Goal: Task Accomplishment & Management: Manage account settings

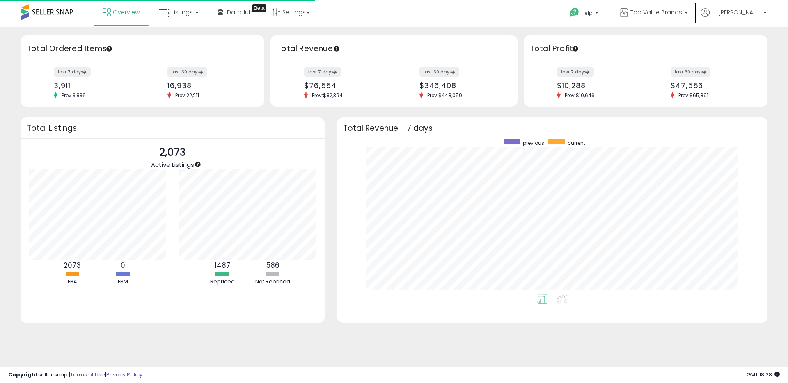
scroll to position [155, 414]
click at [200, 11] on link "Listings" at bounding box center [179, 12] width 52 height 25
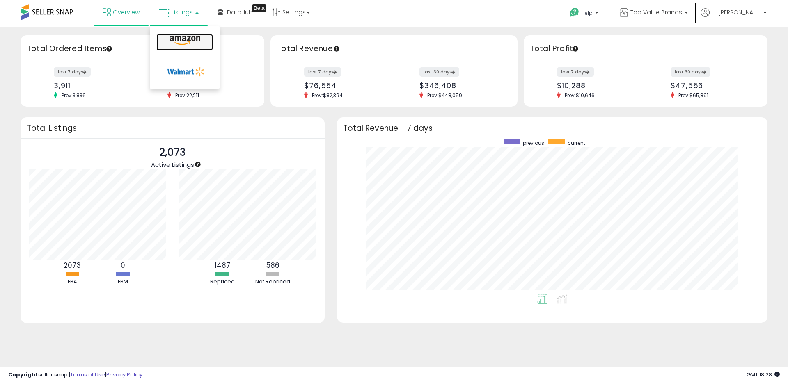
click at [197, 44] on icon at bounding box center [185, 40] width 36 height 11
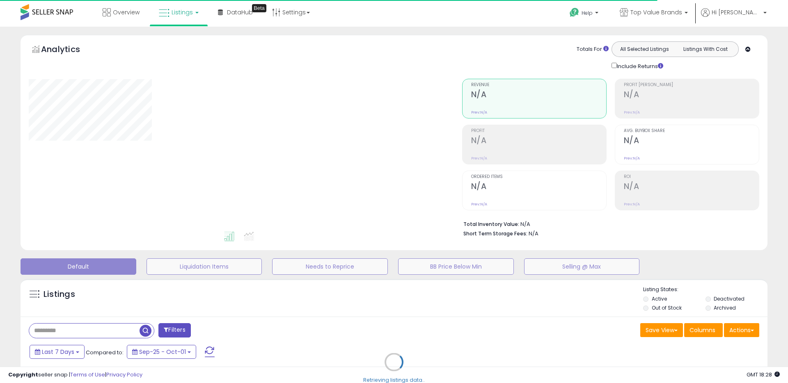
click at [464, 326] on div "Retrieving listings data.." at bounding box center [393, 368] width 759 height 187
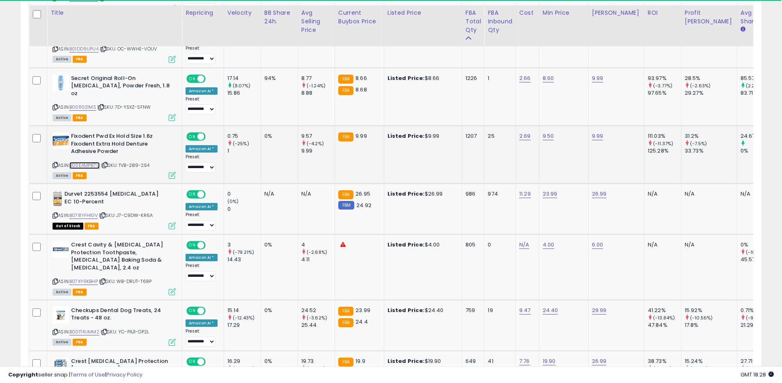
scroll to position [458, 0]
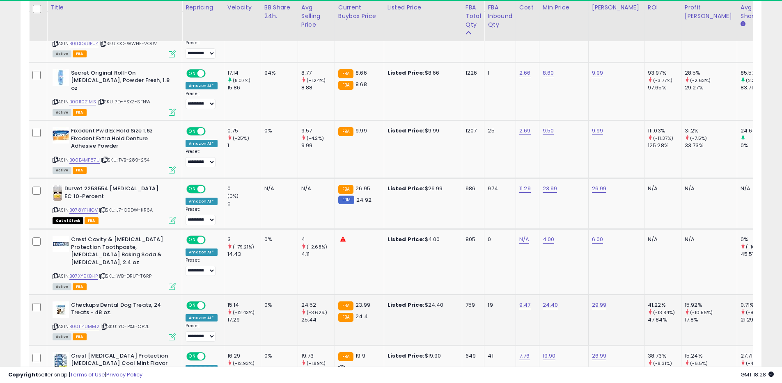
click at [53, 325] on icon at bounding box center [55, 327] width 5 height 5
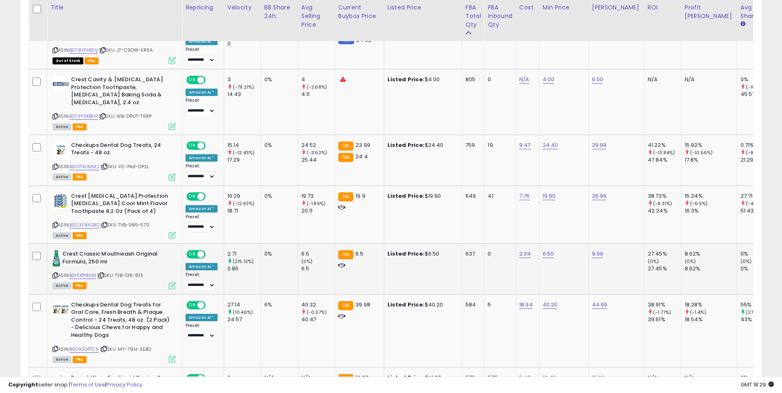
scroll to position [623, 0]
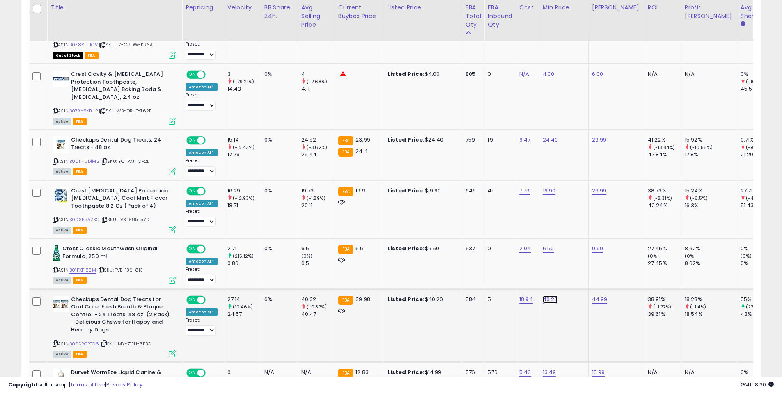
click at [552, 296] on link "40.20" at bounding box center [550, 300] width 15 height 8
drag, startPoint x: 516, startPoint y: 260, endPoint x: 493, endPoint y: 259, distance: 22.2
click at [493, 259] on input "*****" at bounding box center [528, 265] width 73 height 14
type input "*"
type input "*****"
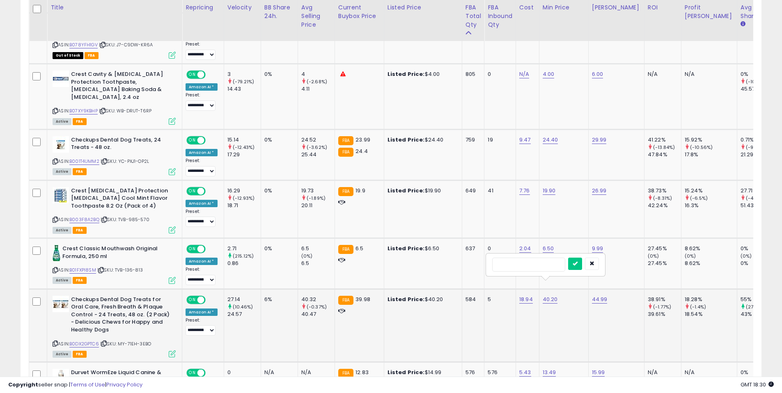
click button "submit" at bounding box center [575, 264] width 14 height 12
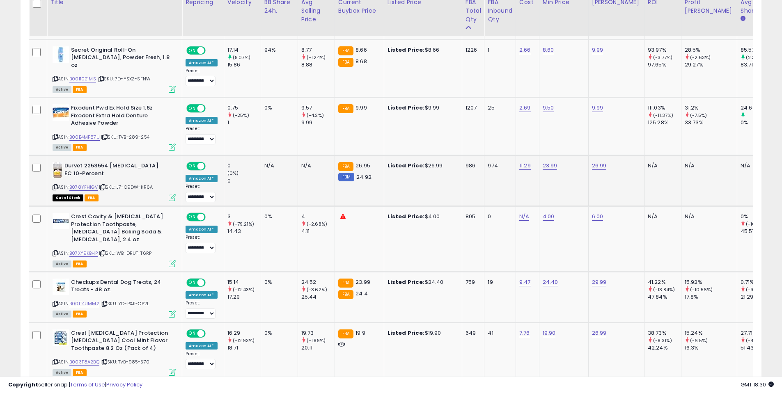
scroll to position [475, 0]
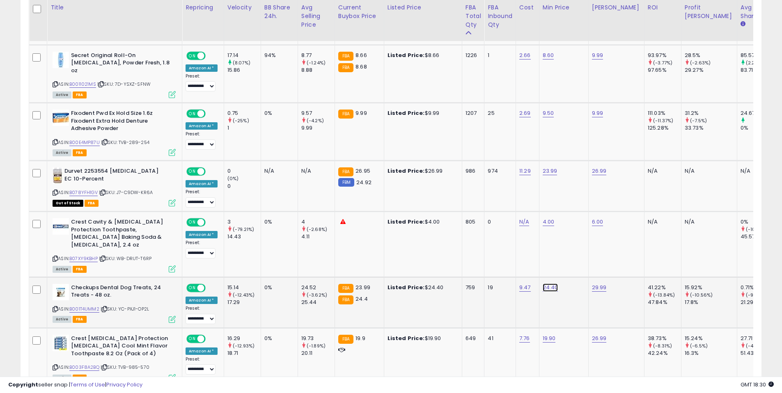
click at [552, 284] on link "24.40" at bounding box center [551, 288] width 16 height 8
click at [599, 256] on button "button" at bounding box center [592, 252] width 14 height 12
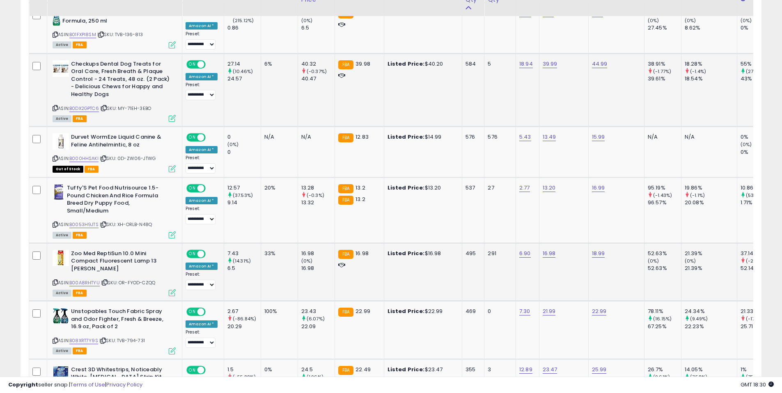
scroll to position [864, 0]
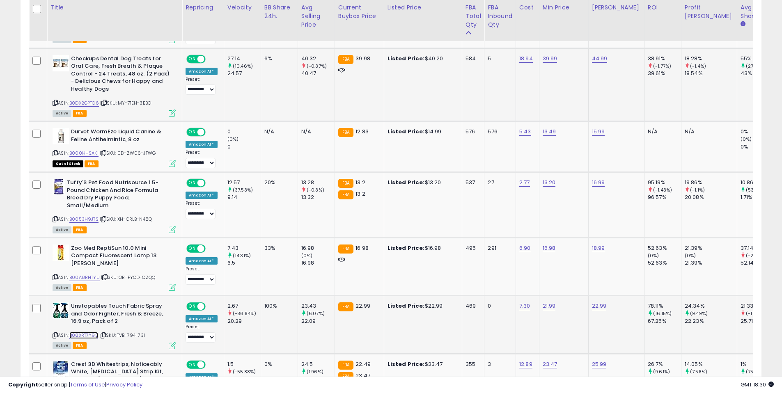
click at [92, 332] on link "B08XRT7Y9S" at bounding box center [83, 335] width 29 height 7
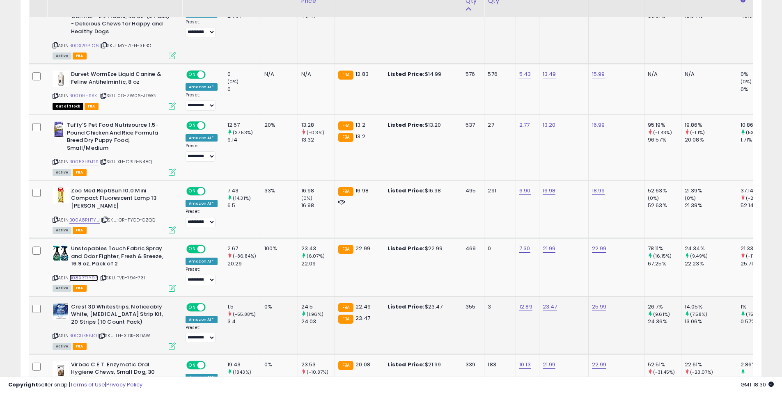
scroll to position [951, 0]
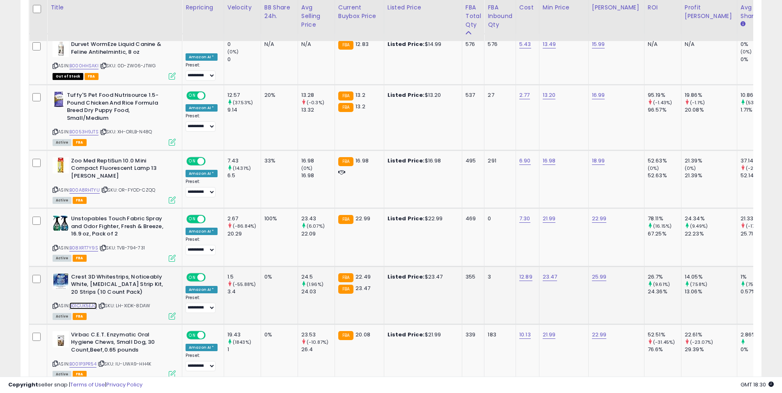
click at [76, 303] on link "B01CUK5EJO" at bounding box center [83, 306] width 28 height 7
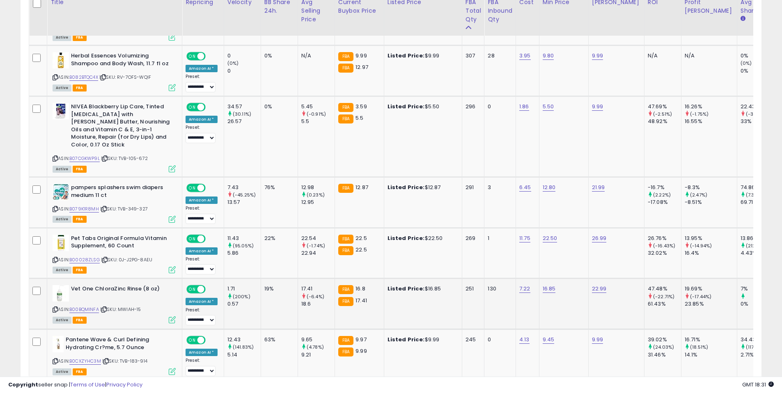
scroll to position [1479, 0]
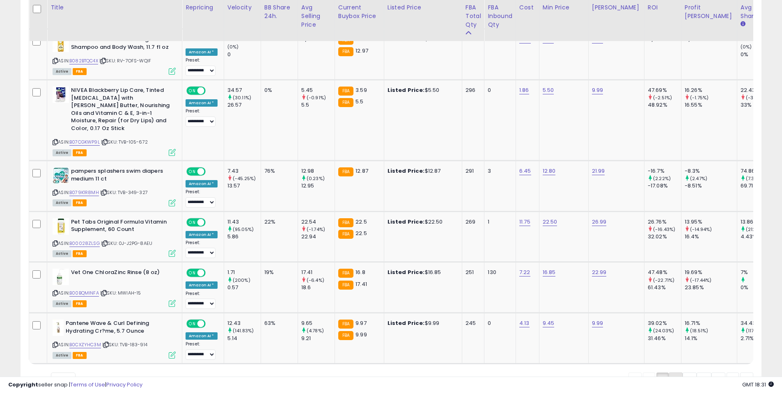
click at [677, 373] on link "2" at bounding box center [676, 380] width 14 height 14
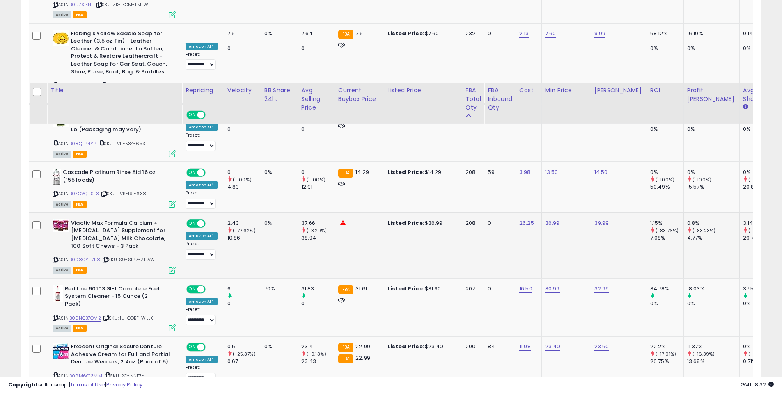
scroll to position [742, 0]
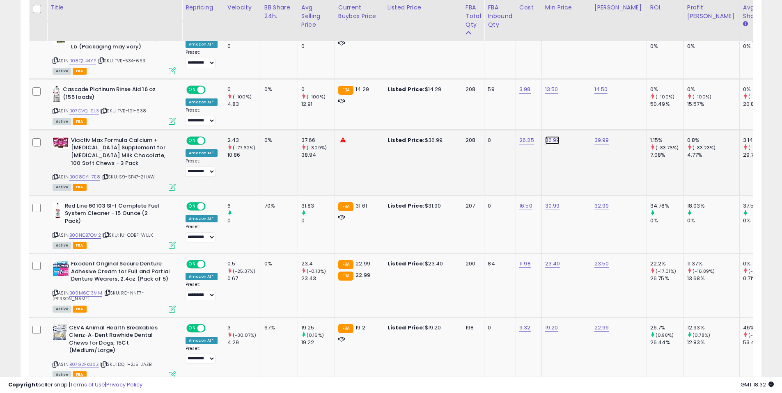
click at [550, 136] on link "36.99" at bounding box center [552, 140] width 15 height 8
type input "*****"
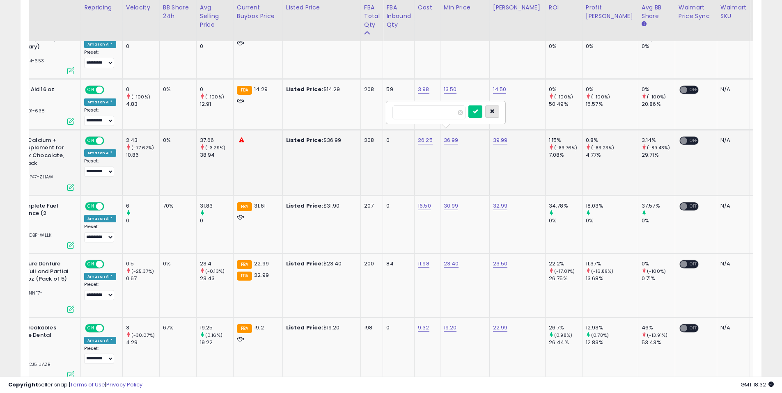
click at [499, 113] on button "button" at bounding box center [492, 111] width 14 height 12
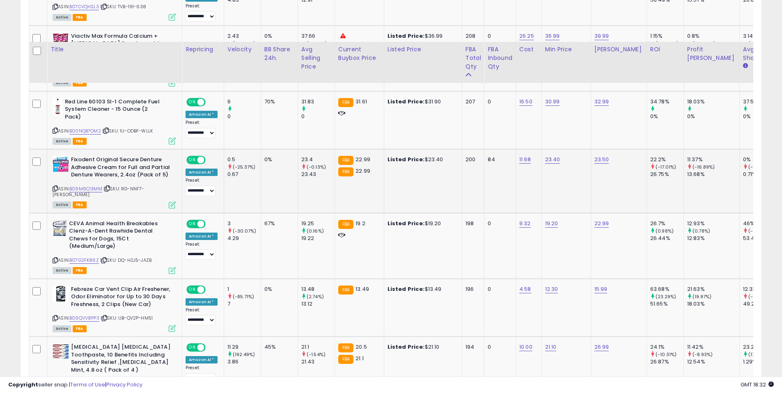
scroll to position [888, 0]
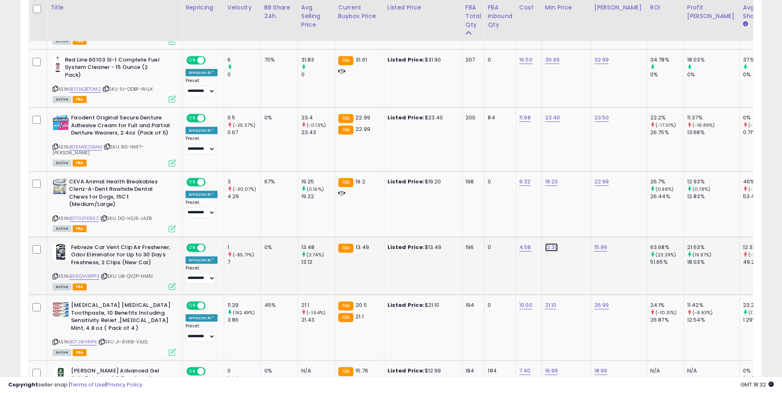
click at [551, 243] on link "12.30" at bounding box center [551, 247] width 13 height 8
type input "*****"
click button "submit" at bounding box center [575, 213] width 14 height 12
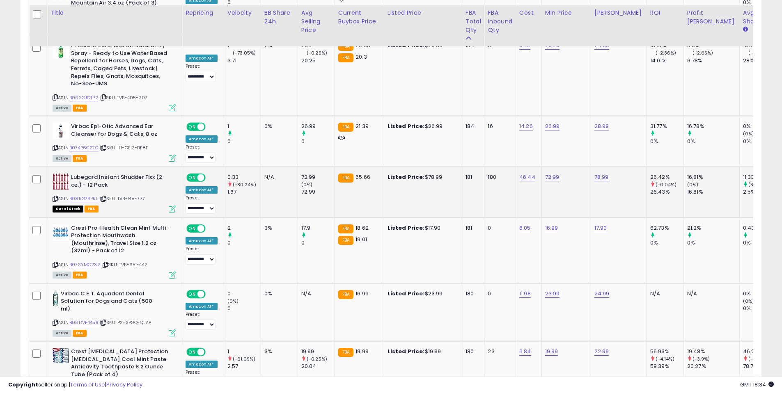
scroll to position [1277, 0]
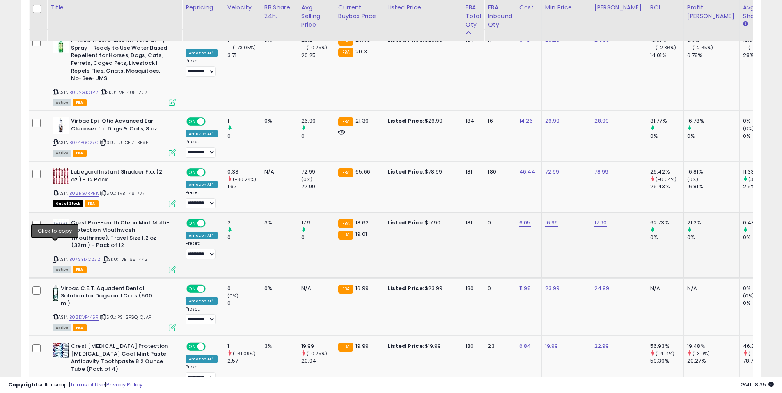
click at [53, 257] on icon at bounding box center [55, 259] width 5 height 5
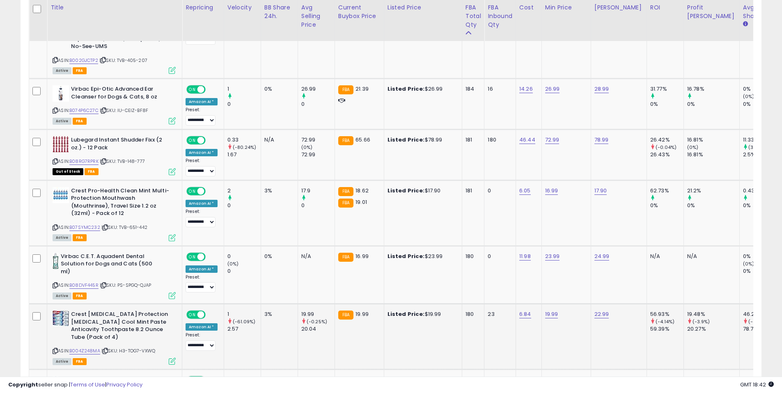
scroll to position [1319, 0]
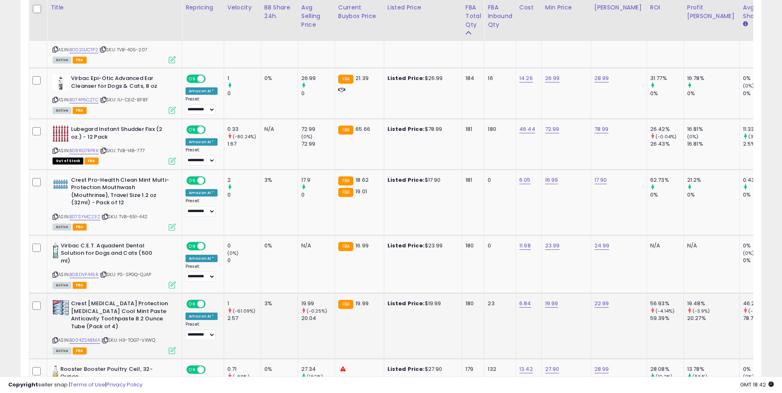
click at [55, 338] on icon at bounding box center [55, 340] width 5 height 5
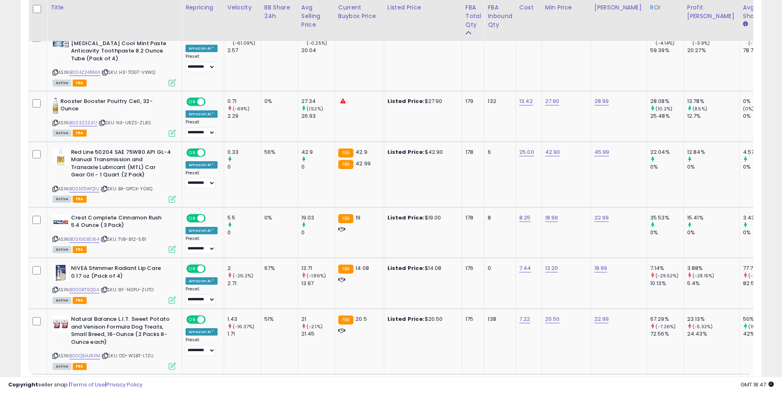
scroll to position [168, 430]
